Goal: Find specific fact: Find specific fact

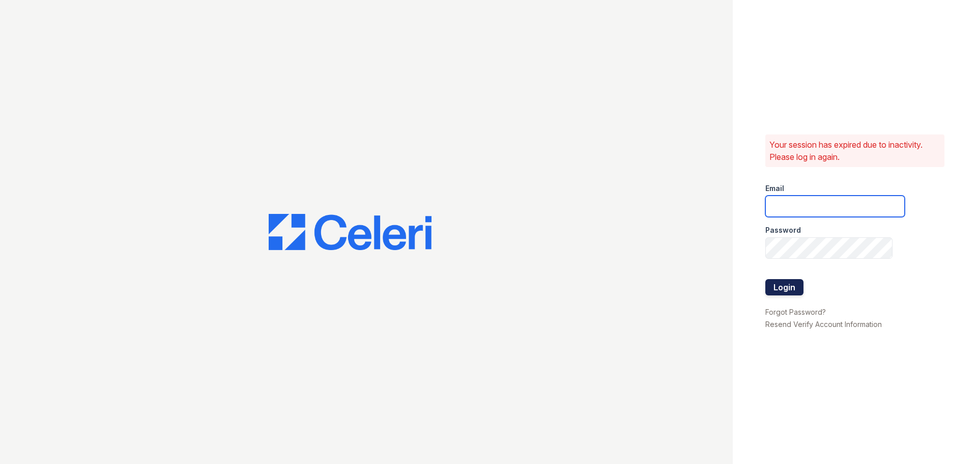
type input "jaxon1@cafmanagement.com"
click at [774, 282] on button "Login" at bounding box center [784, 287] width 38 height 16
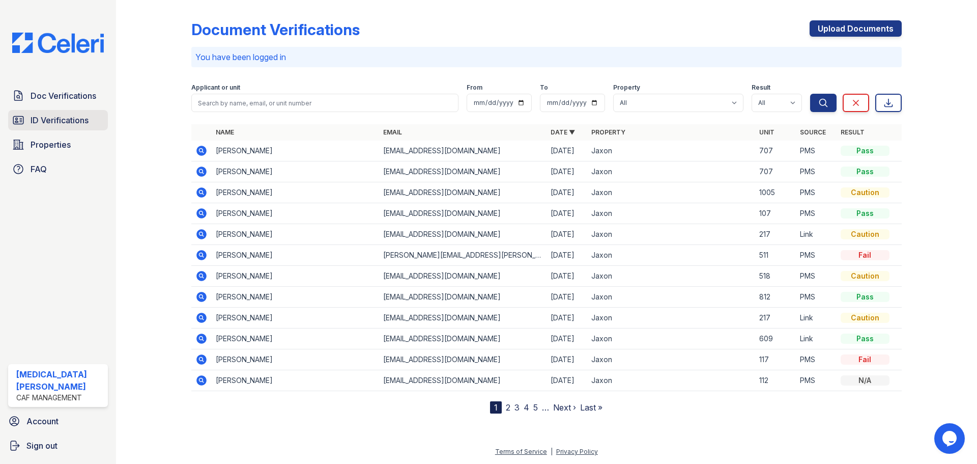
click at [72, 126] on span "ID Verifications" at bounding box center [60, 120] width 58 height 12
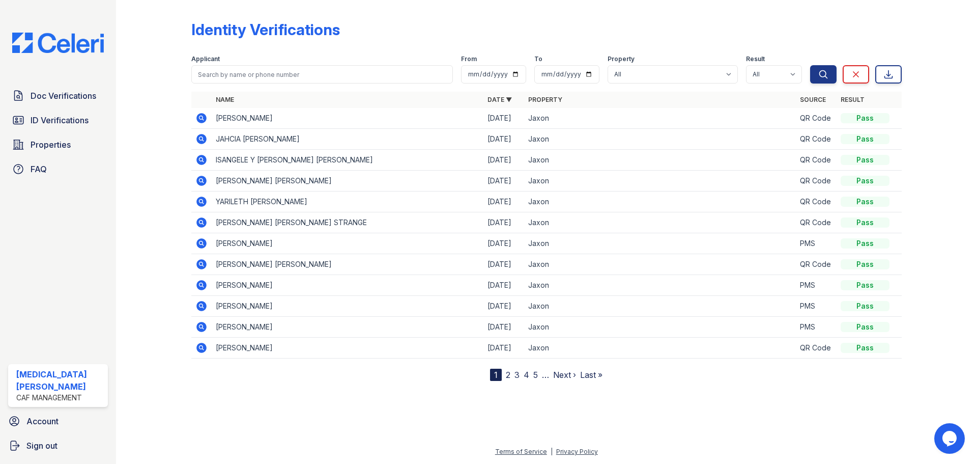
drag, startPoint x: 199, startPoint y: 119, endPoint x: 204, endPoint y: 149, distance: 30.3
click at [199, 119] on icon at bounding box center [201, 118] width 10 height 10
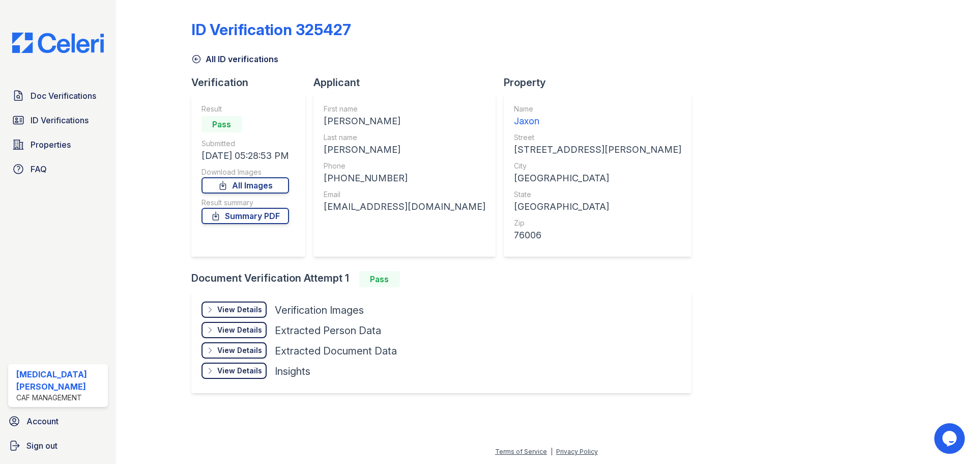
click at [342, 121] on div "SHEMAR DESHAWN" at bounding box center [405, 121] width 162 height 14
copy div "SHEMAR"
click at [351, 145] on div "HAYNES" at bounding box center [405, 149] width 162 height 14
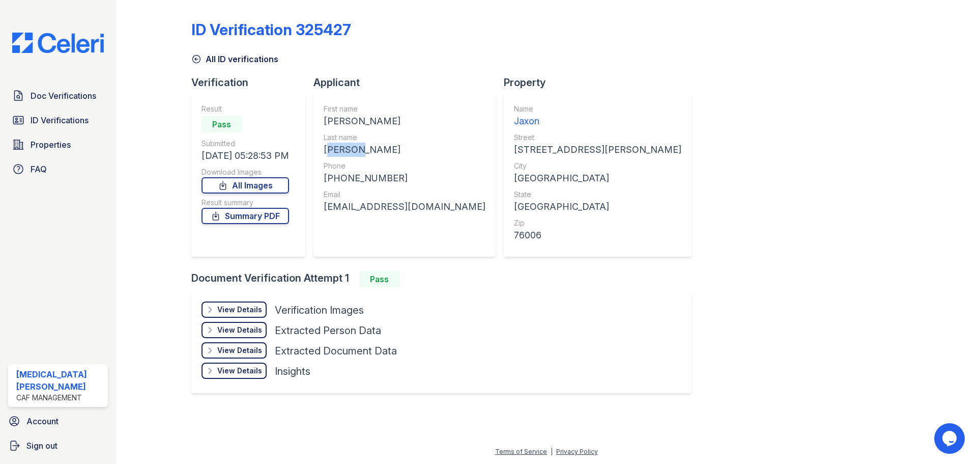
copy div "HAYNES"
click at [363, 171] on div "+14694355232" at bounding box center [405, 178] width 162 height 14
copy div "14694355232"
click at [379, 210] on div "shemarhaynes2163@gmail.com" at bounding box center [405, 206] width 162 height 14
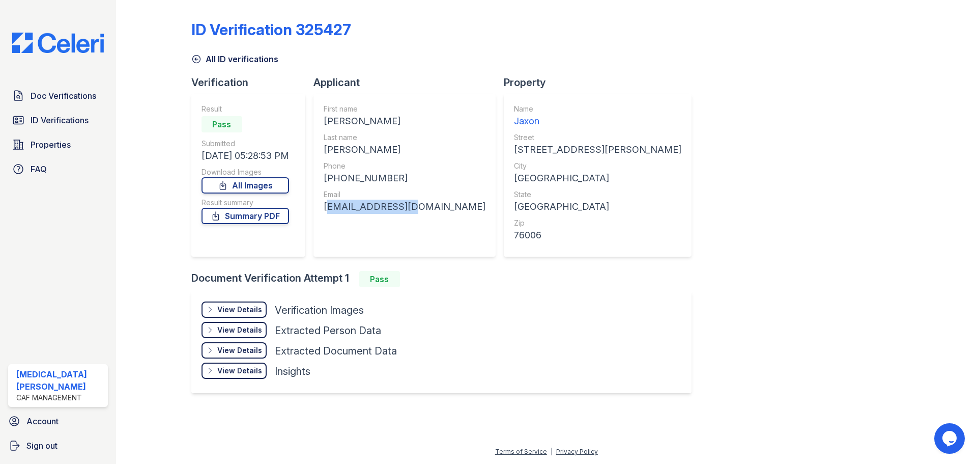
click at [379, 210] on div "shemarhaynes2163@gmail.com" at bounding box center [405, 206] width 162 height 14
copy div "shemarhaynes2163@gmail.com"
